Goal: Task Accomplishment & Management: Manage account settings

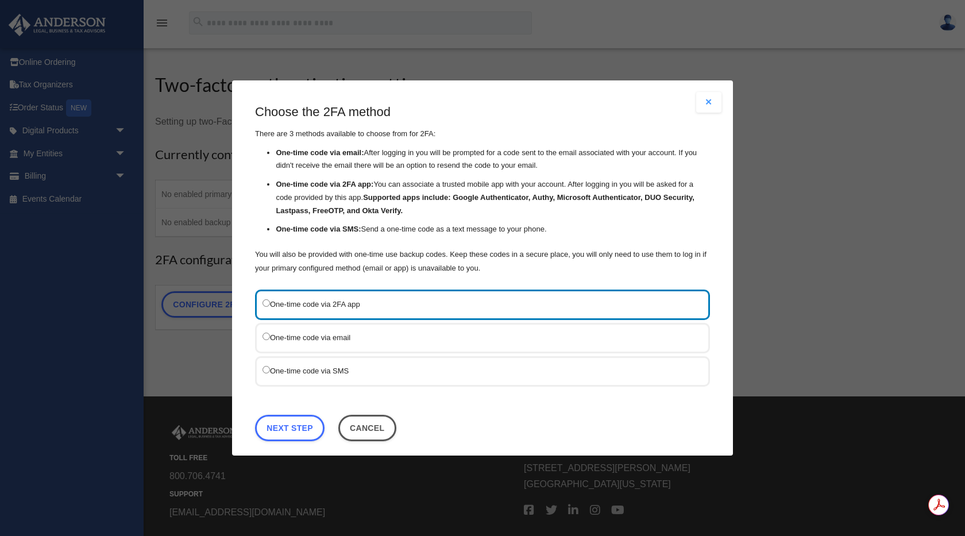
click at [282, 376] on label "One-time code via SMS" at bounding box center [476, 370] width 428 height 14
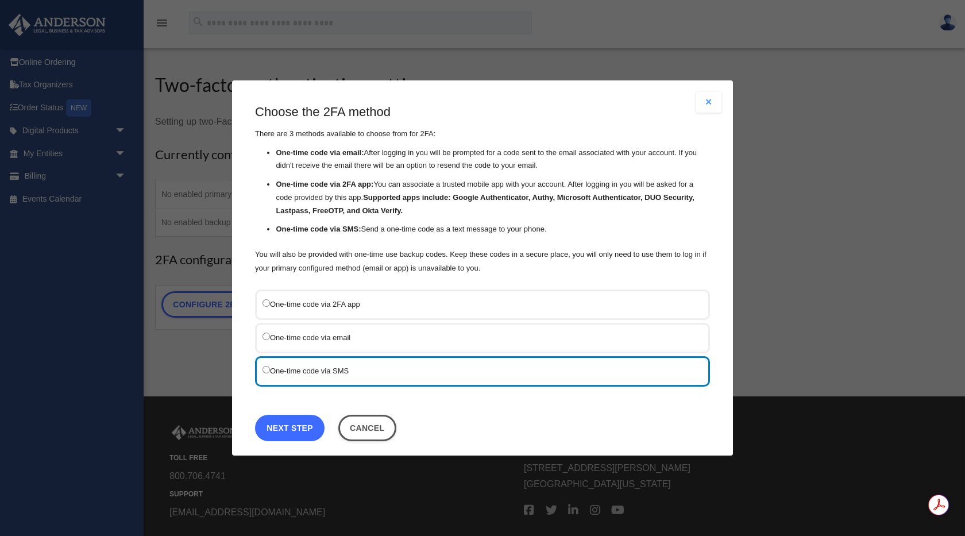
click at [307, 424] on link "Next Step" at bounding box center [289, 428] width 69 height 26
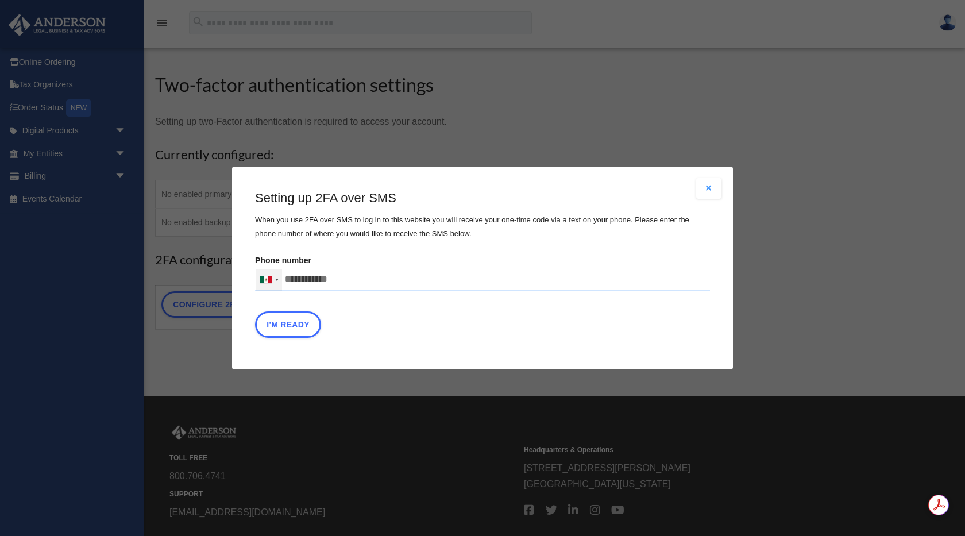
drag, startPoint x: 351, startPoint y: 280, endPoint x: 272, endPoint y: 285, distance: 79.5
click at [272, 285] on div "United States +1 United Kingdom +44 Afghanistan (‫افغانستان‬‎) +93 Albania (Shq…" at bounding box center [482, 279] width 455 height 23
click at [0, 0] on input "Verification Code:" at bounding box center [0, 0] width 0 height 0
type input "**********"
click at [284, 329] on button "I'm Ready" at bounding box center [288, 324] width 66 height 26
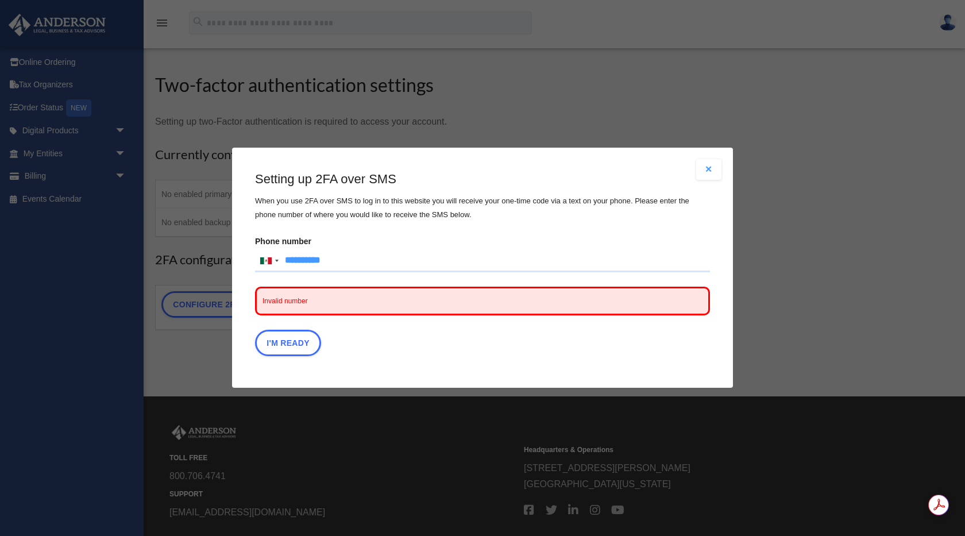
click at [284, 260] on input "**********" at bounding box center [482, 260] width 455 height 23
click at [275, 262] on div at bounding box center [269, 261] width 26 height 22
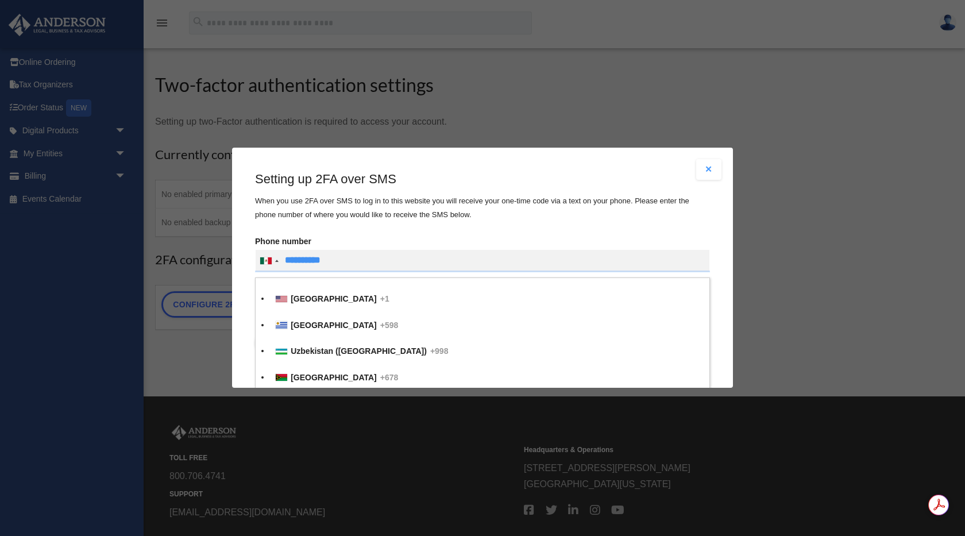
scroll to position [6104, 0]
click at [285, 297] on div "List of countries" at bounding box center [281, 299] width 11 height 6
click at [0, 0] on input "Verification Code:" at bounding box center [0, 0] width 0 height 0
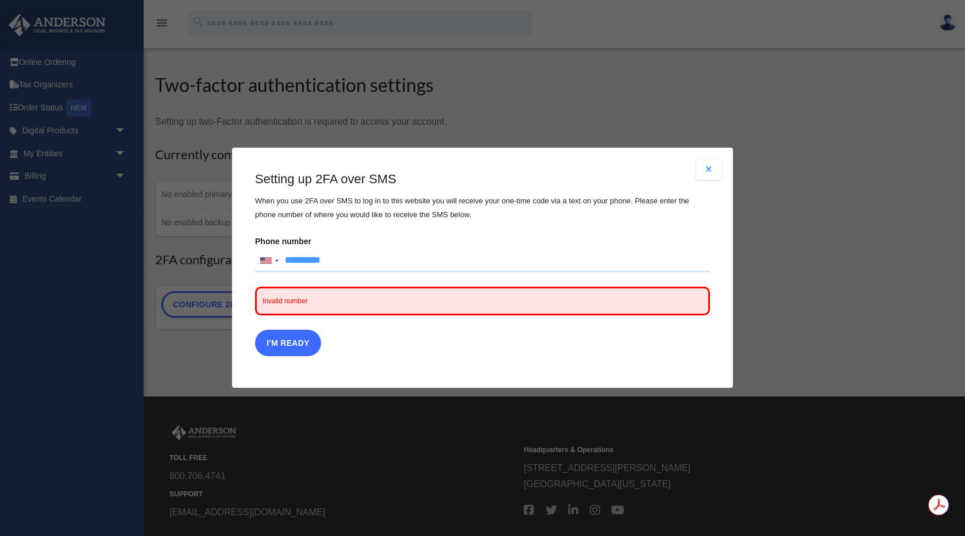
click at [291, 351] on button "I'm Ready" at bounding box center [288, 343] width 66 height 26
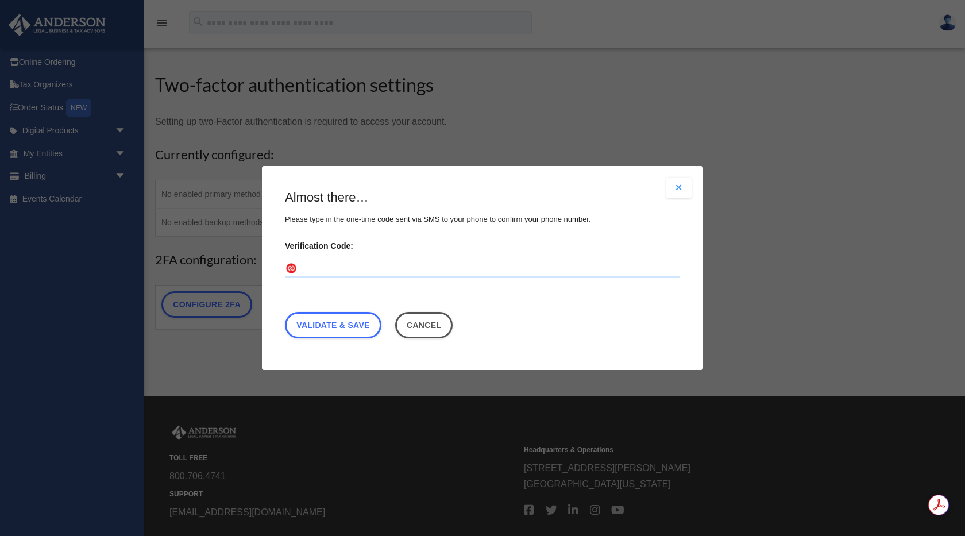
click at [337, 267] on input "Verification Code:" at bounding box center [482, 269] width 395 height 18
type input "******"
click at [341, 332] on link "Validate & Save" at bounding box center [333, 325] width 96 height 26
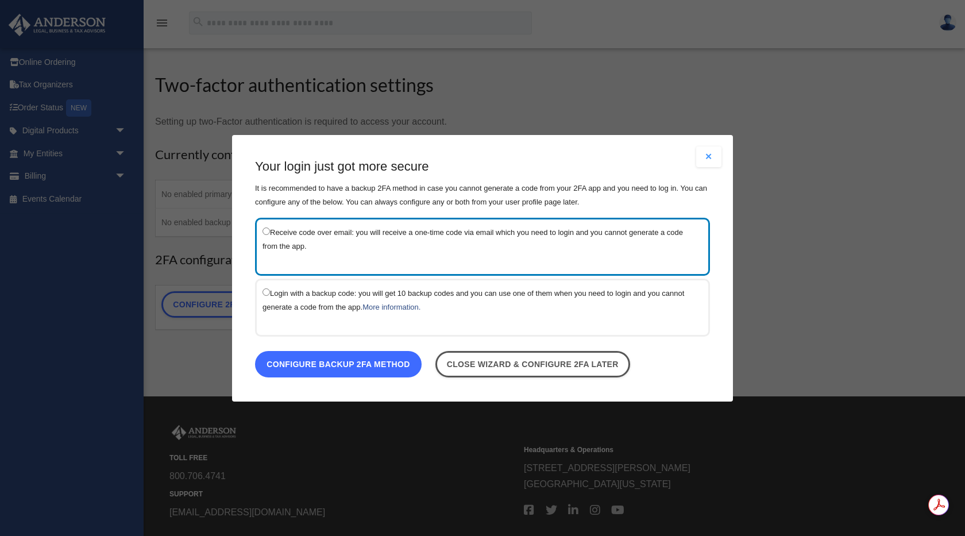
click at [357, 374] on link "Configure backup 2FA method" at bounding box center [338, 363] width 167 height 26
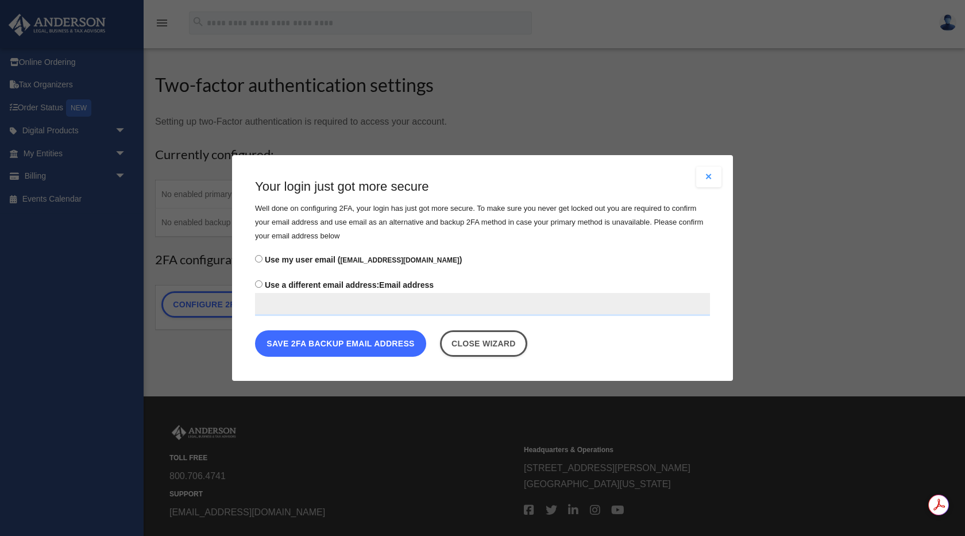
click at [346, 341] on button "Save 2FA backup email address" at bounding box center [340, 343] width 171 height 26
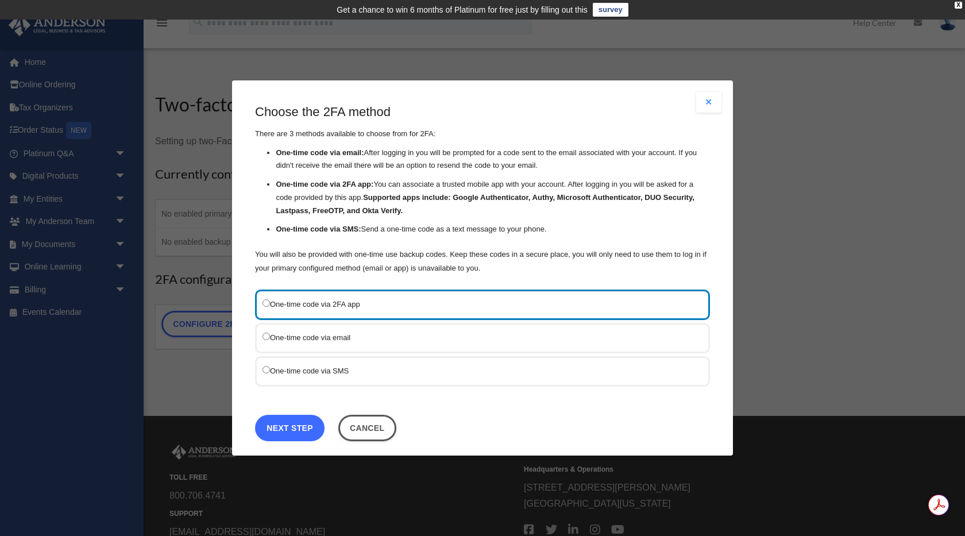
click at [292, 432] on link "Next Step" at bounding box center [289, 428] width 69 height 26
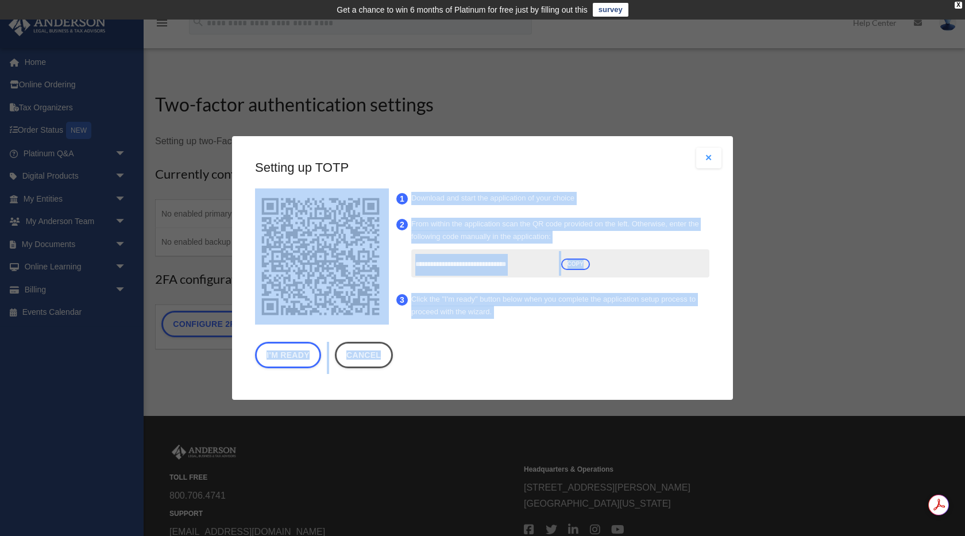
drag, startPoint x: 439, startPoint y: 160, endPoint x: 535, endPoint y: 343, distance: 207.0
click at [535, 343] on div "**********" at bounding box center [482, 266] width 455 height 215
click at [710, 157] on button "Close modal" at bounding box center [708, 158] width 25 height 21
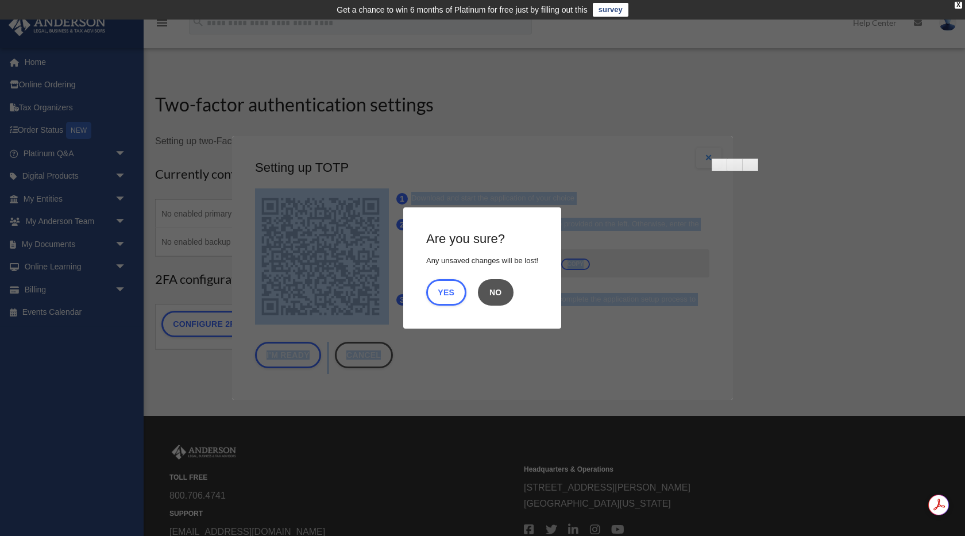
click at [497, 301] on button "No" at bounding box center [496, 292] width 36 height 26
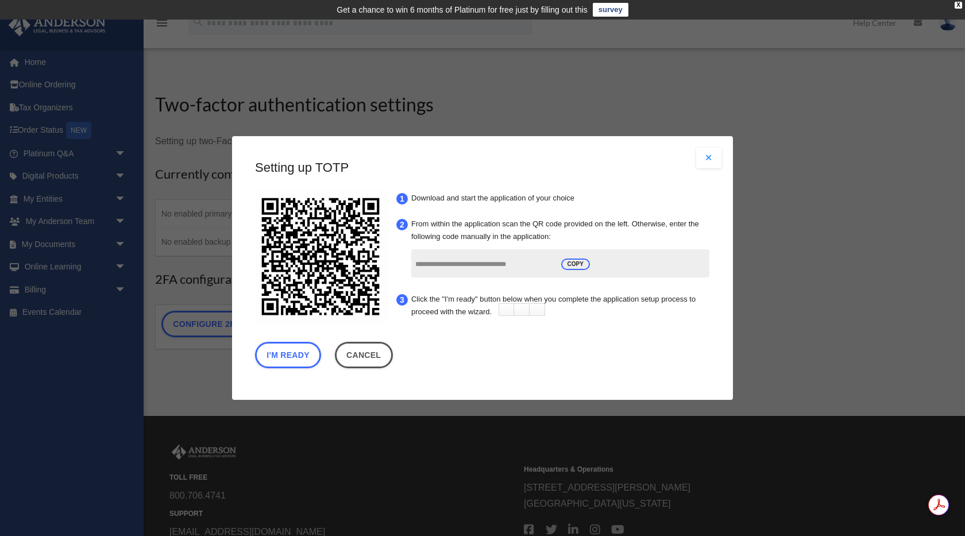
click at [497, 381] on div "Are you sure? Any unsaved changes will be lost! Yes No Choose the 2FA method Th…" at bounding box center [482, 268] width 501 height 264
click at [366, 348] on link "Cancel" at bounding box center [364, 355] width 58 height 26
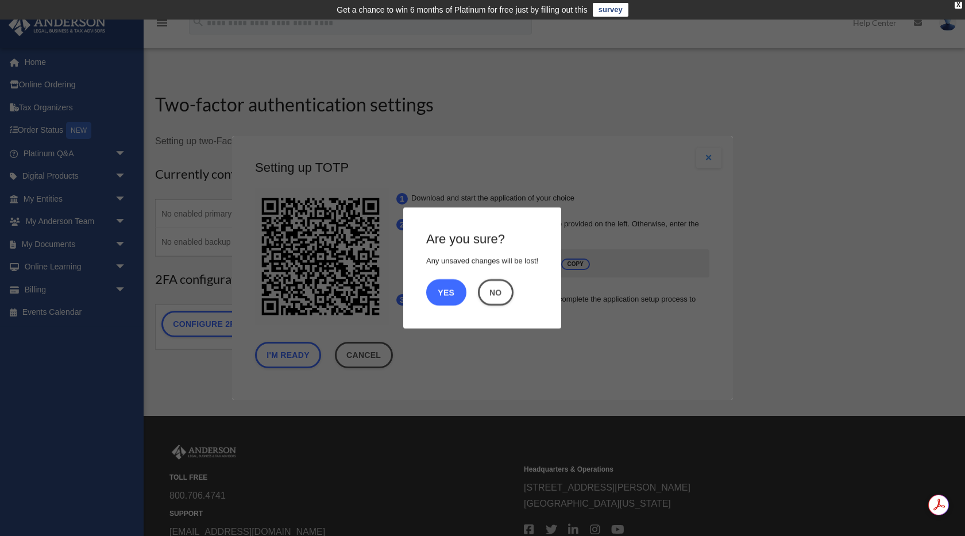
click at [453, 293] on button "Yes" at bounding box center [446, 292] width 40 height 26
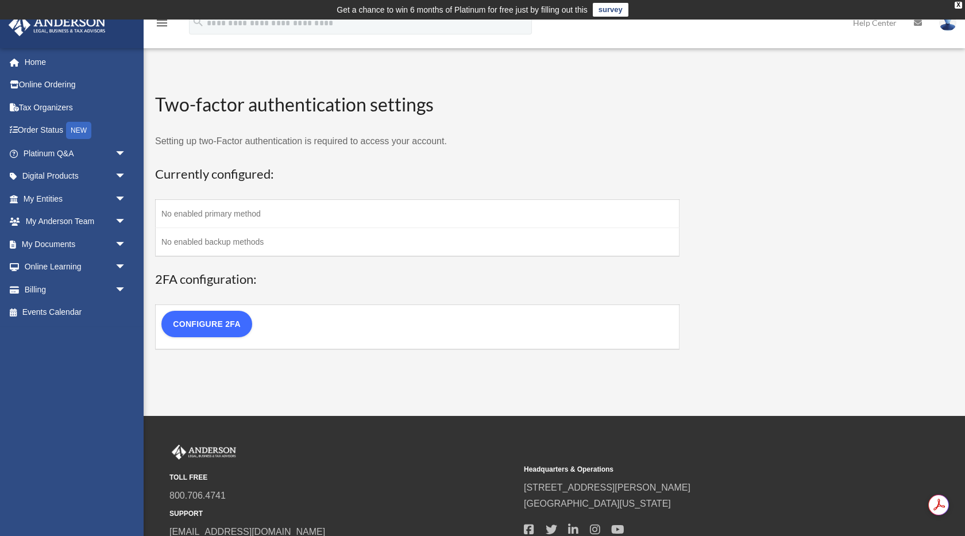
click at [214, 326] on link "Configure 2FA" at bounding box center [206, 324] width 91 height 26
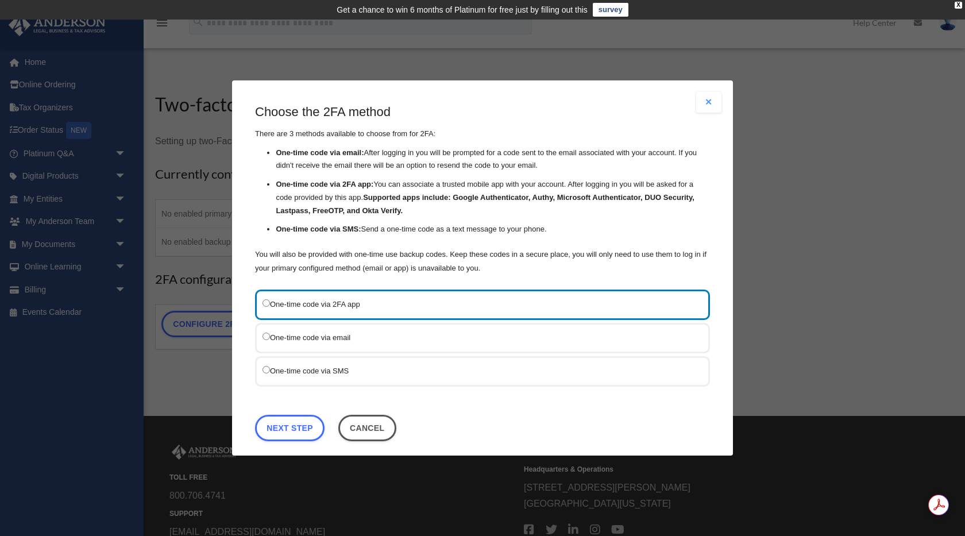
click at [274, 370] on label "One-time code via SMS" at bounding box center [476, 370] width 428 height 14
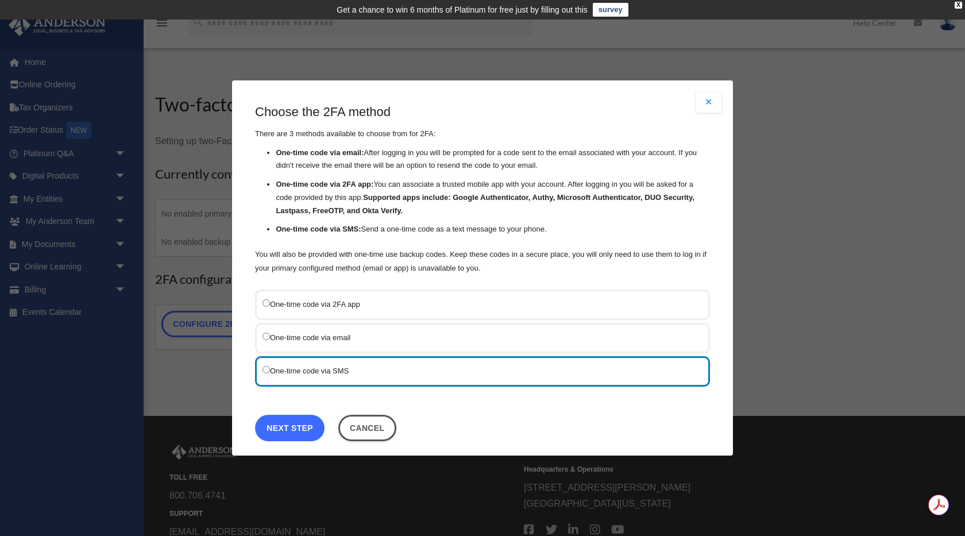
click at [292, 424] on link "Next Step" at bounding box center [289, 428] width 69 height 26
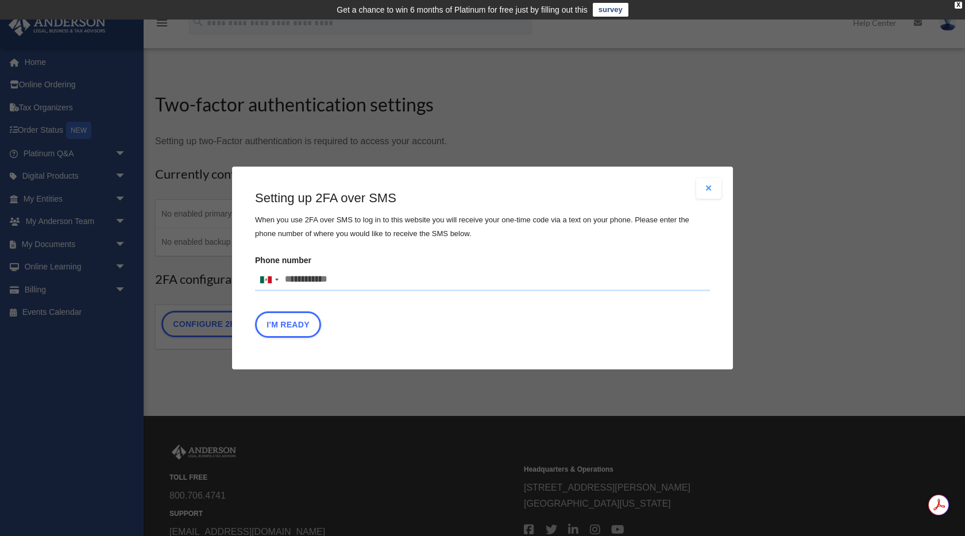
click at [320, 281] on input "Phone number United States +1 United Kingdom +44 Afghanistan (‫افغانستان‬‎) +93…" at bounding box center [482, 279] width 455 height 23
click at [275, 280] on div at bounding box center [276, 280] width 3 height 2
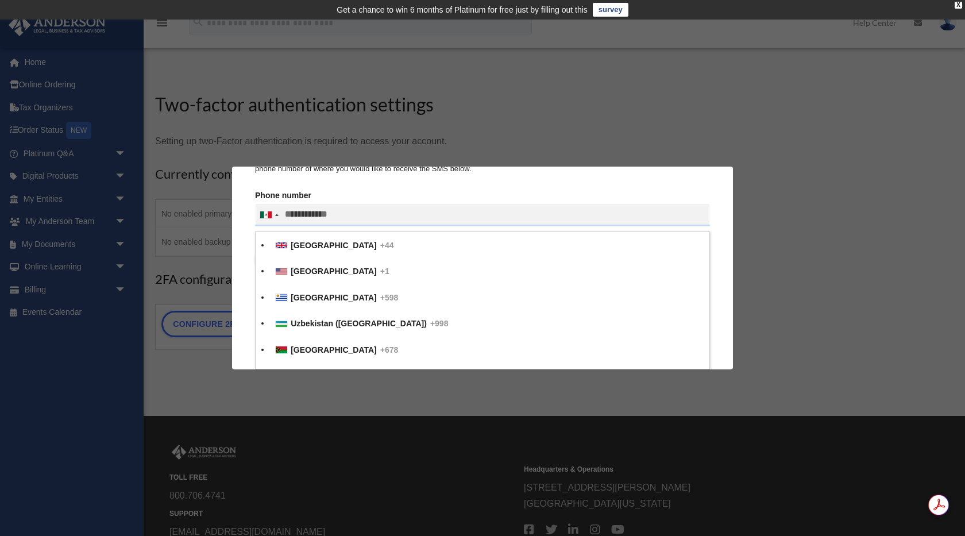
scroll to position [6084, 0]
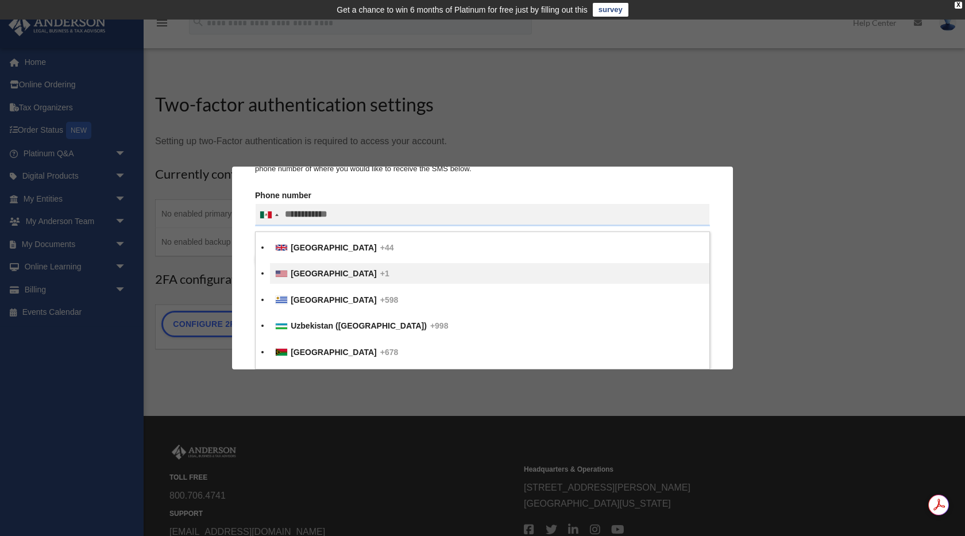
click at [298, 270] on span "United States" at bounding box center [334, 273] width 86 height 9
click at [0, 0] on input "Verification Code:" at bounding box center [0, 0] width 0 height 0
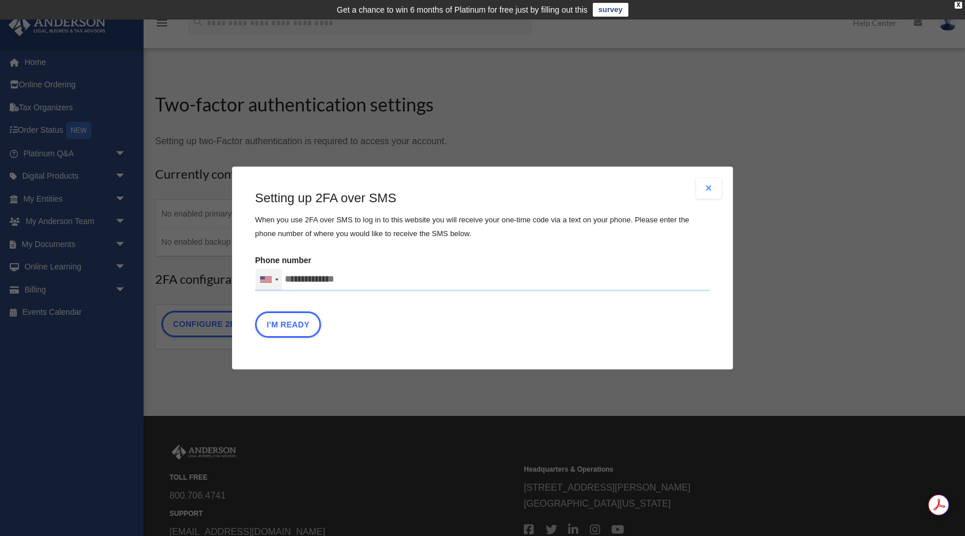
scroll to position [0, 0]
type input "**********"
click at [297, 332] on button "I'm Ready" at bounding box center [288, 324] width 66 height 26
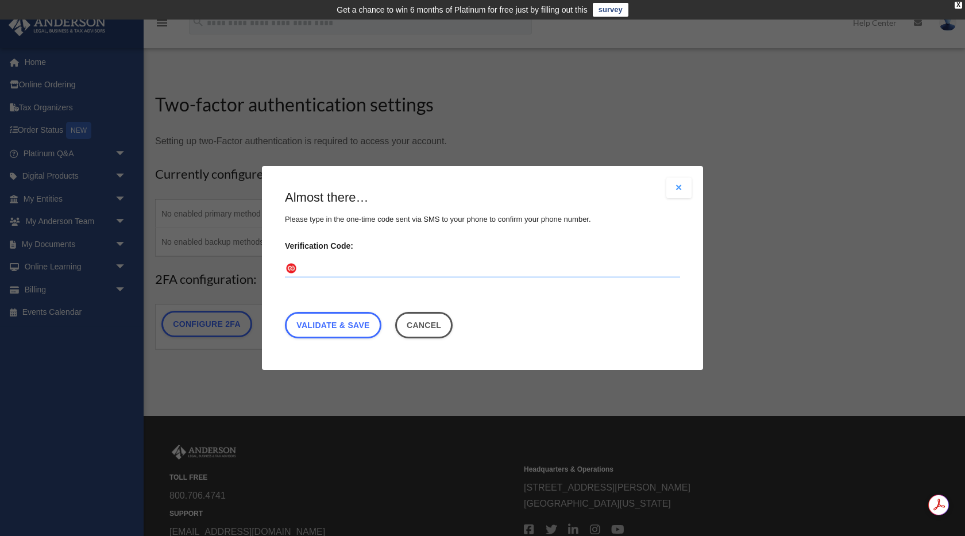
click at [333, 265] on input "Verification Code:" at bounding box center [482, 269] width 395 height 18
type input "******"
click at [328, 326] on link "Validate & Save" at bounding box center [333, 325] width 96 height 26
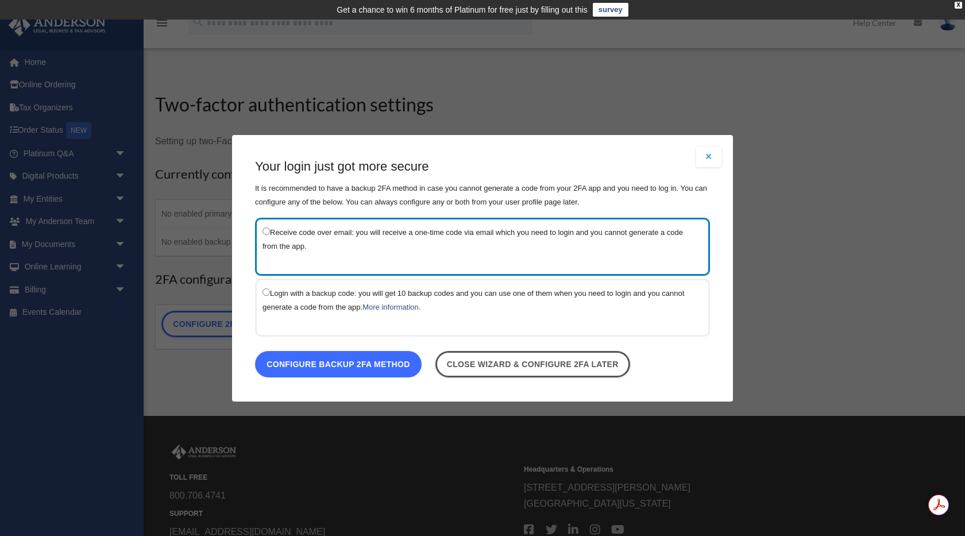
click at [332, 370] on link "Configure backup 2FA method" at bounding box center [338, 363] width 167 height 26
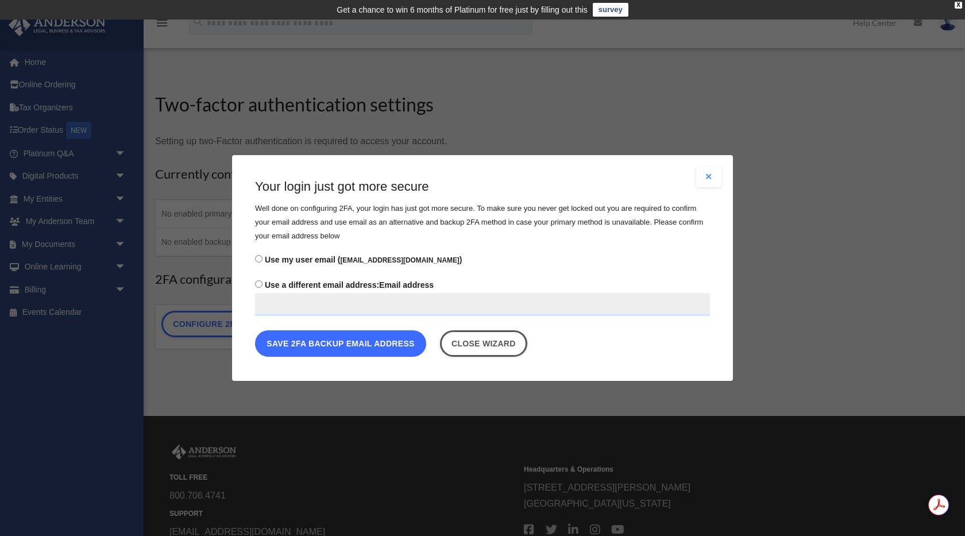
click at [334, 347] on button "Save 2FA backup email address" at bounding box center [340, 343] width 171 height 26
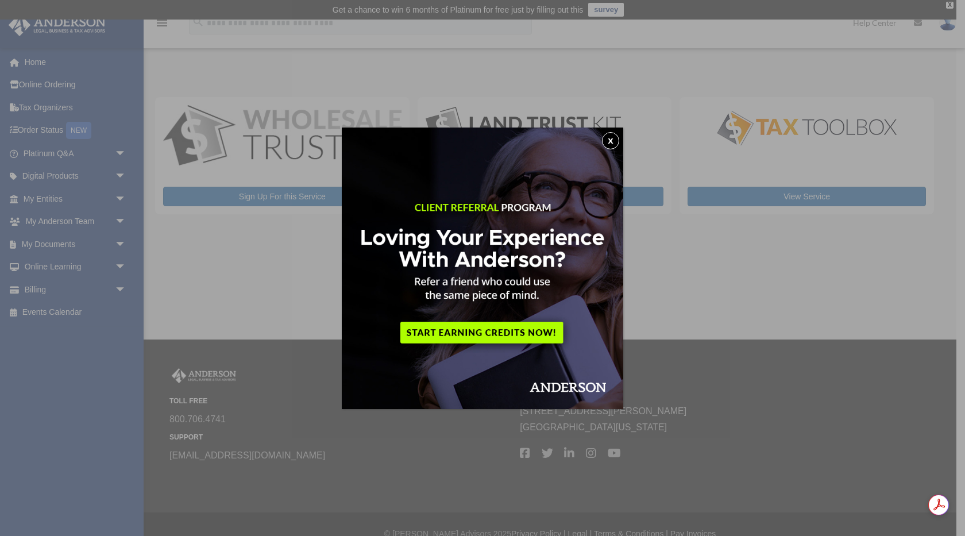
click at [612, 138] on button "x" at bounding box center [610, 140] width 17 height 17
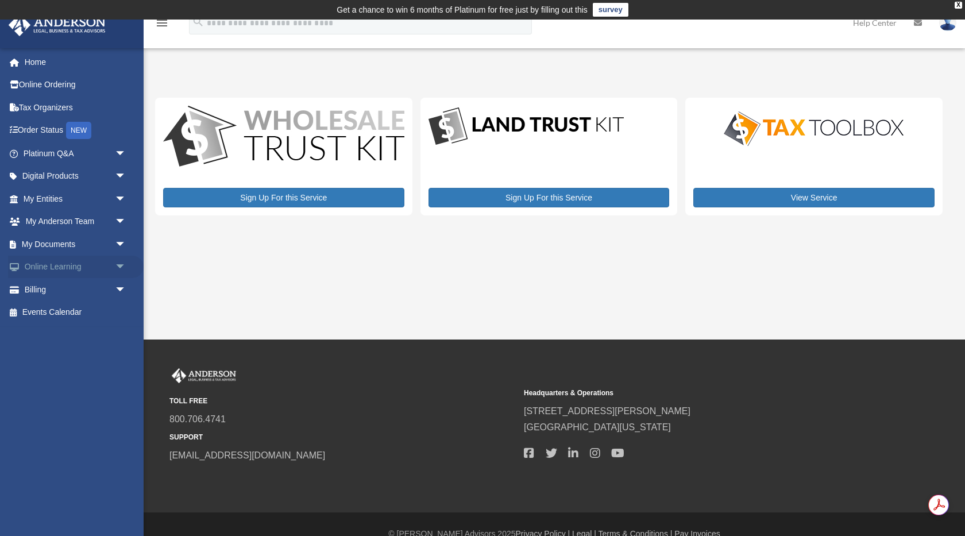
click at [121, 265] on span "arrow_drop_down" at bounding box center [126, 268] width 23 height 24
click at [125, 246] on span "arrow_drop_down" at bounding box center [126, 245] width 23 height 24
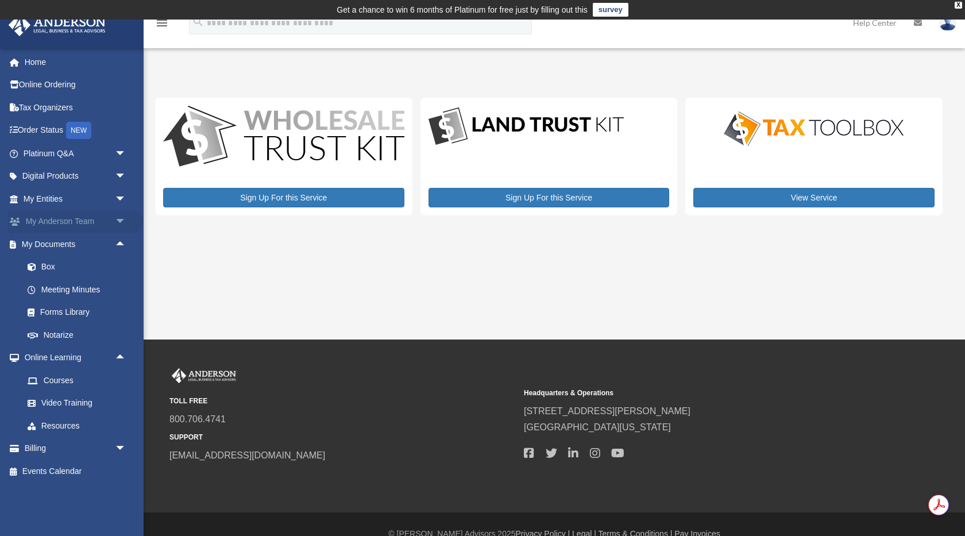
click at [122, 222] on span "arrow_drop_down" at bounding box center [126, 222] width 23 height 24
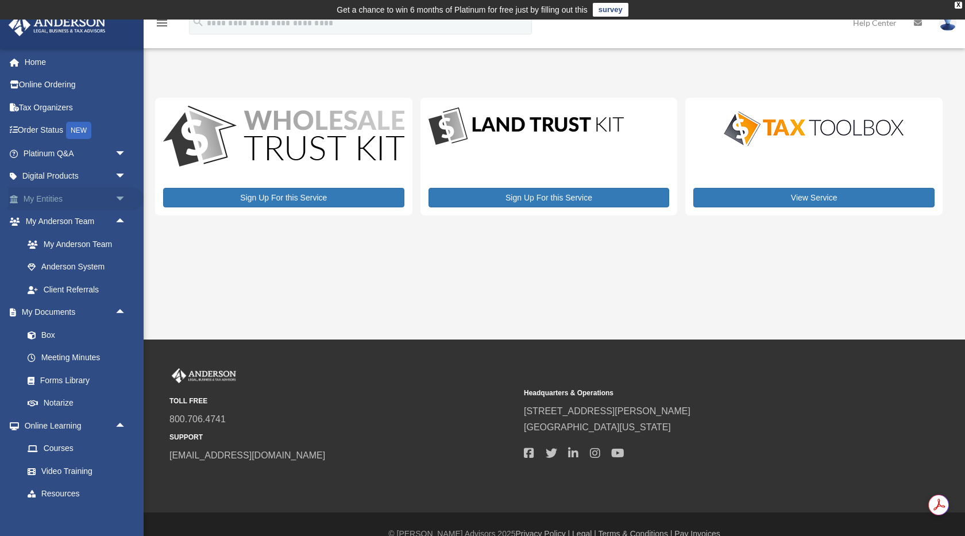
click at [118, 198] on span "arrow_drop_down" at bounding box center [126, 199] width 23 height 24
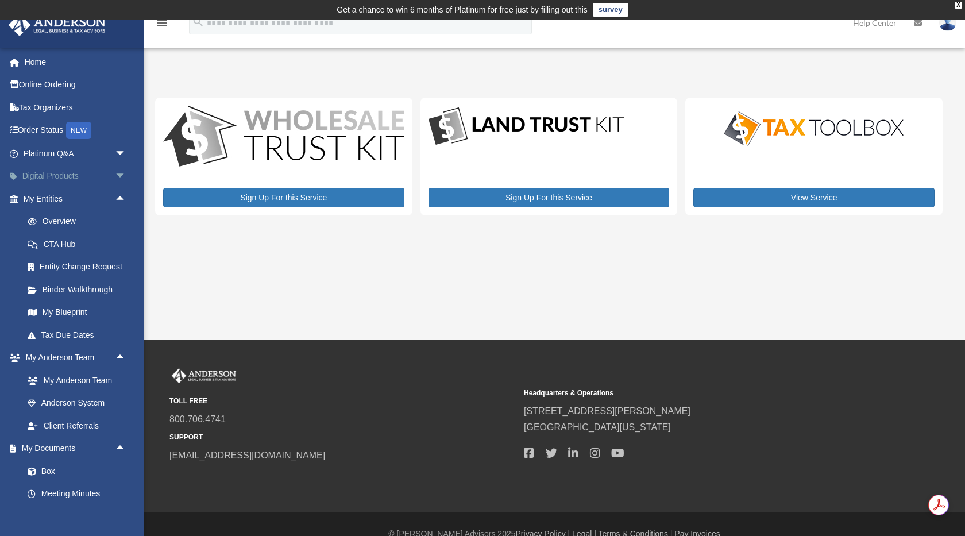
click at [122, 178] on span "arrow_drop_down" at bounding box center [126, 177] width 23 height 24
